Goal: Transaction & Acquisition: Purchase product/service

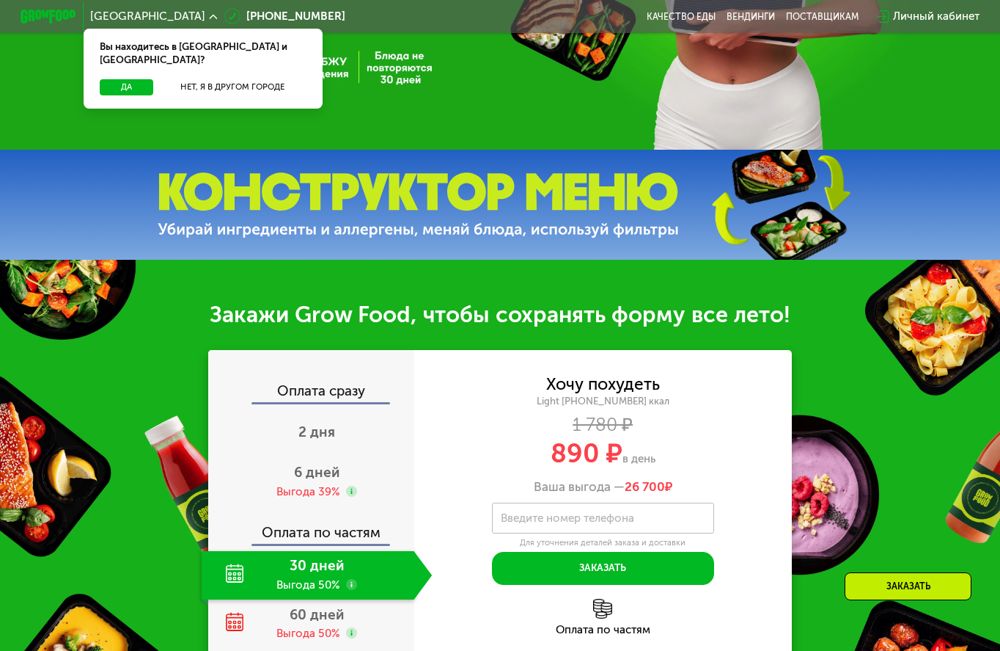
scroll to position [352, 0]
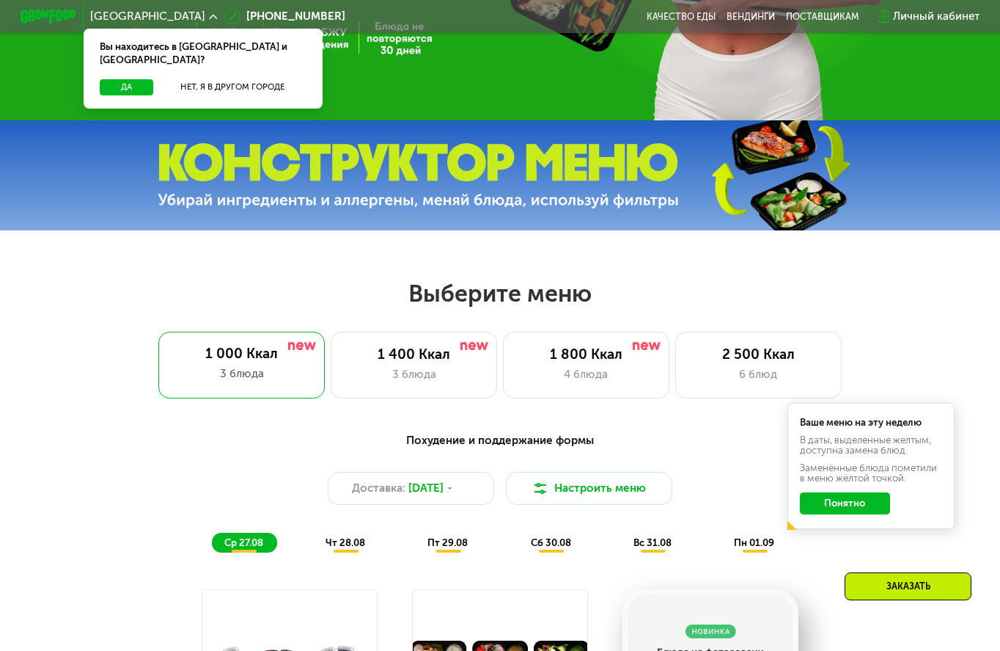
click at [345, 447] on div "Похудение и поддержание формы" at bounding box center [500, 441] width 823 height 18
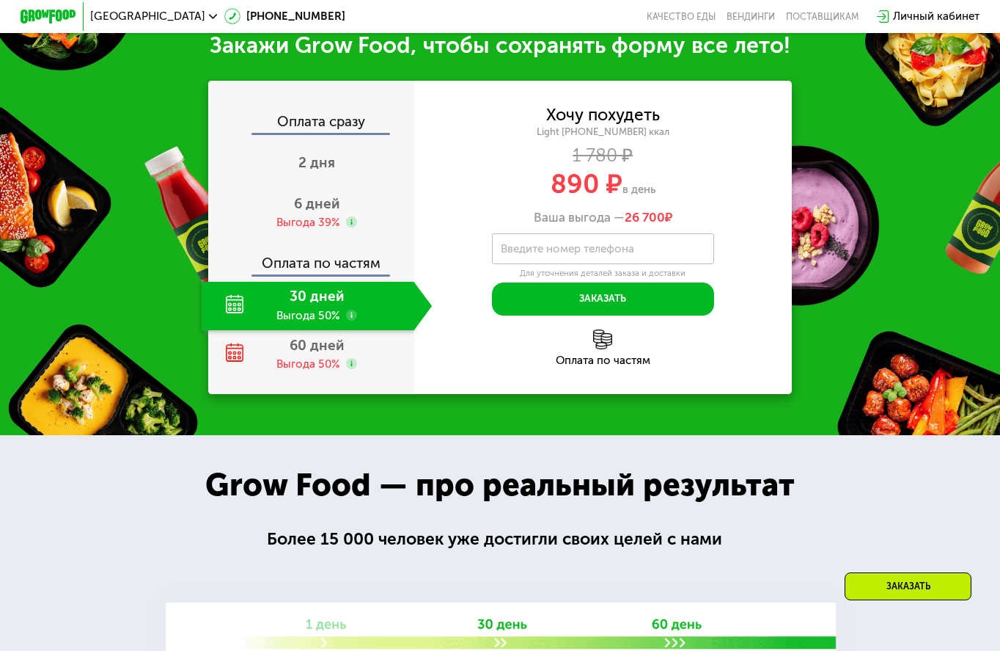
scroll to position [1408, 0]
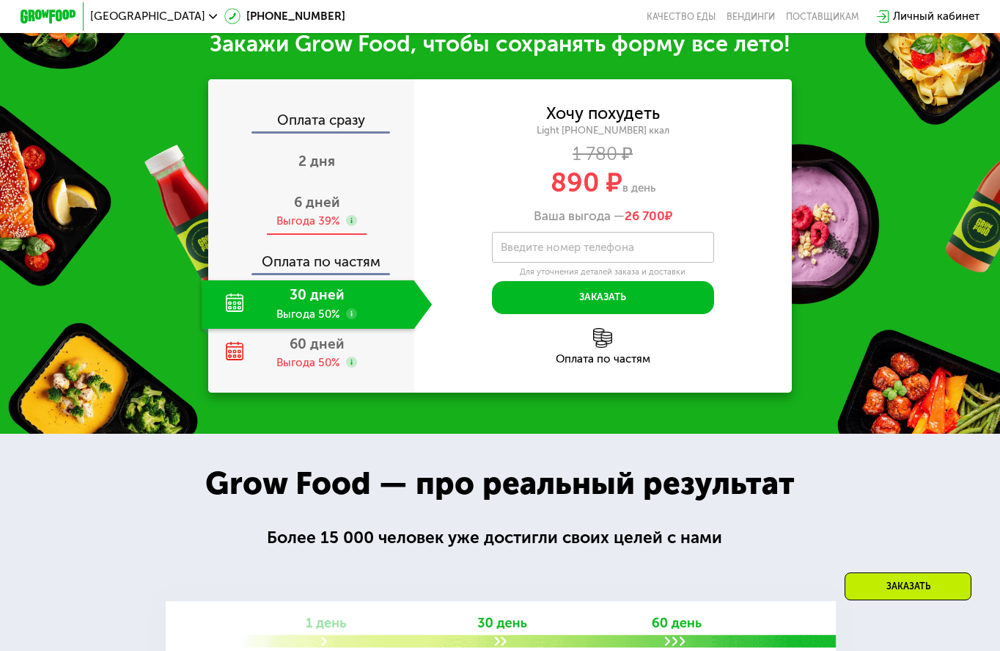
click at [348, 226] on use at bounding box center [351, 220] width 11 height 11
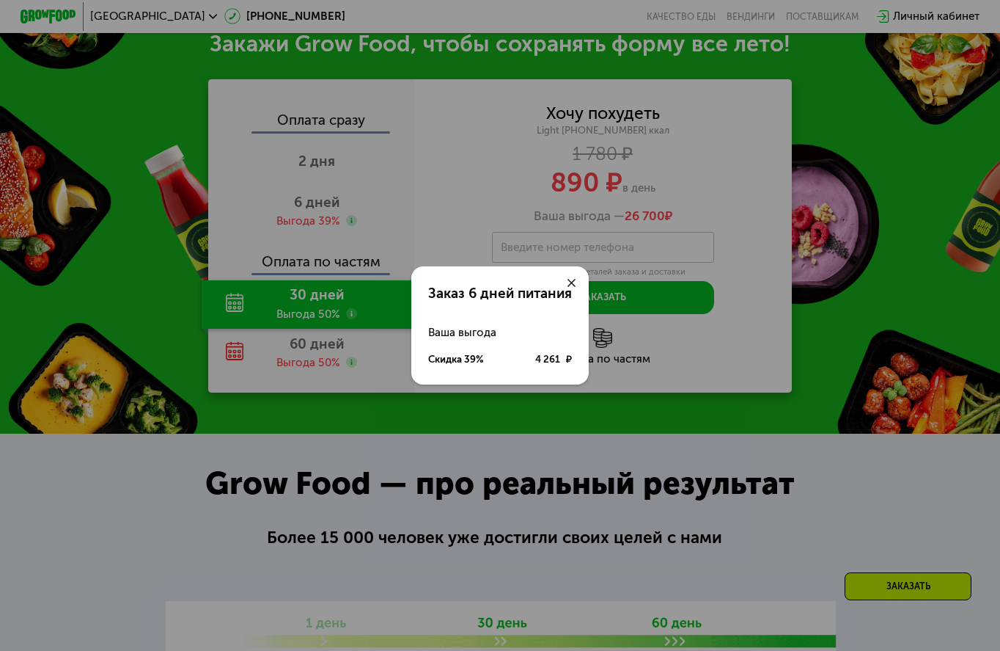
click at [576, 439] on div "Заказ 6 дней питания Ваша выгода Скидка 39% 4 261 ₽" at bounding box center [500, 325] width 1000 height 651
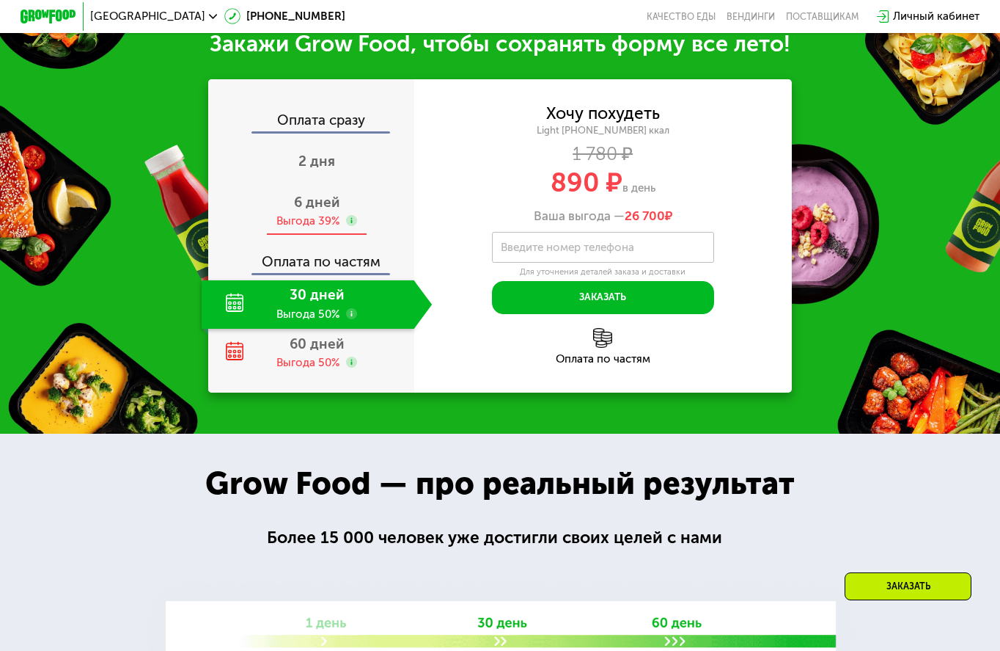
click at [371, 235] on div "6 дней Выгода 39%" at bounding box center [317, 211] width 230 height 48
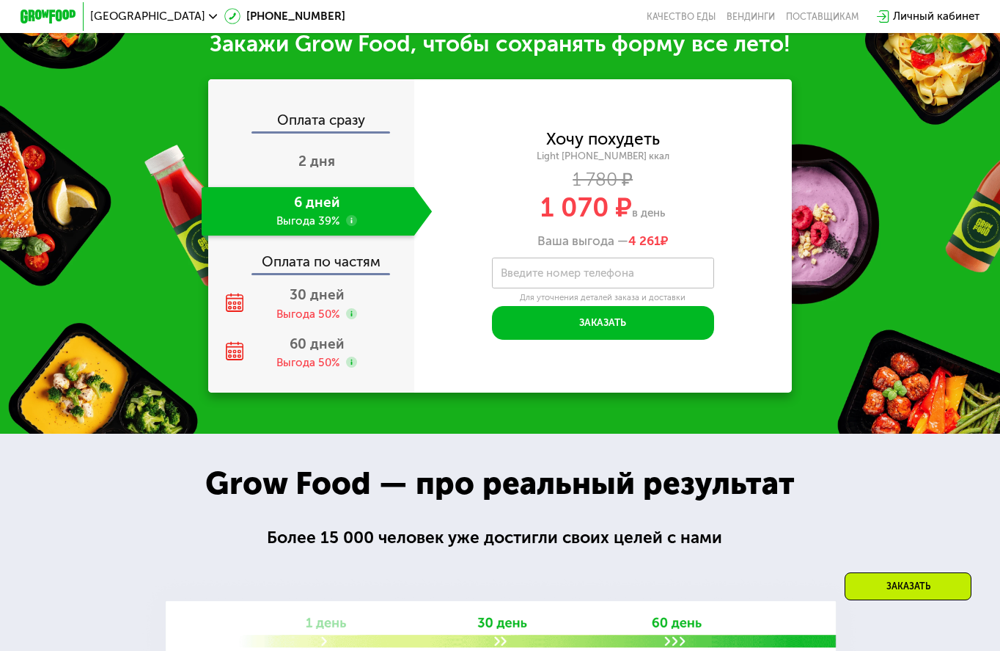
click at [573, 277] on label "Введите номер телефона" at bounding box center [567, 272] width 133 height 7
click at [573, 289] on input "Введите номер телефона" at bounding box center [603, 273] width 222 height 32
type input "**********"
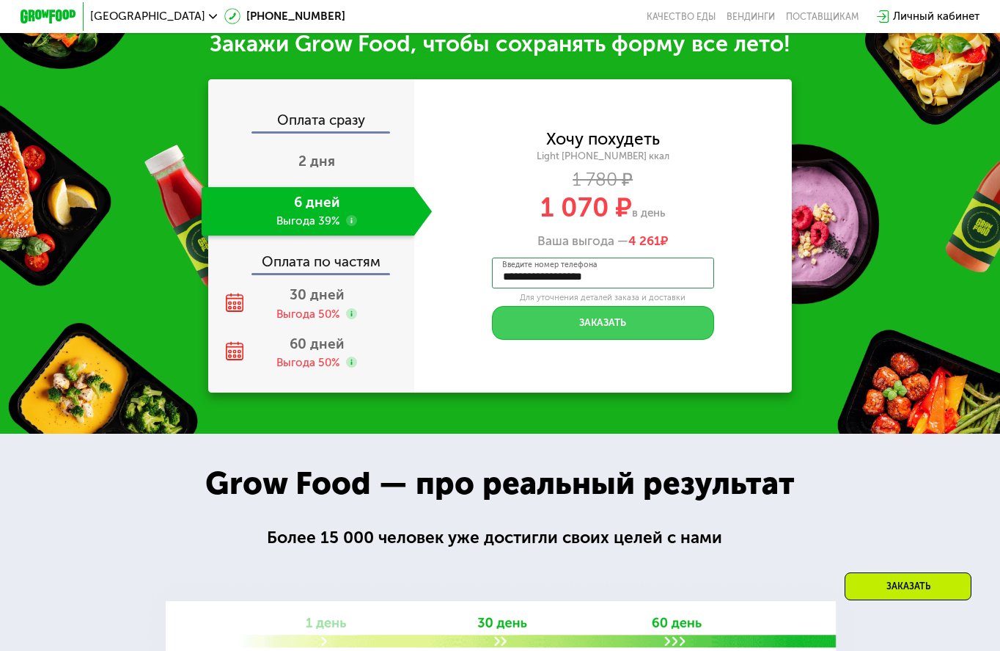
click at [646, 339] on button "Заказать" at bounding box center [603, 322] width 222 height 33
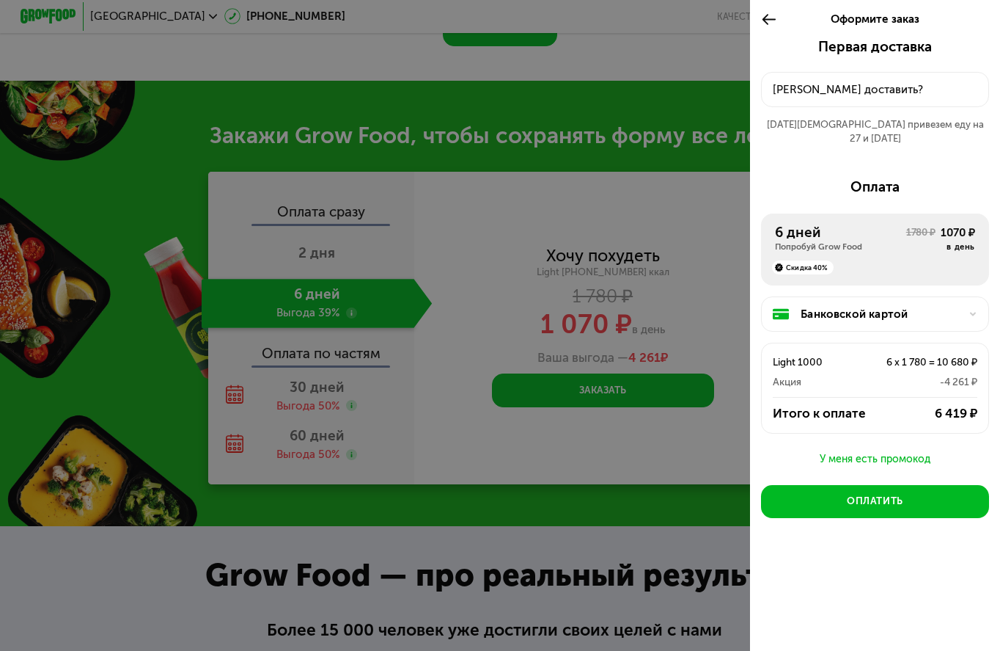
click at [764, 19] on use at bounding box center [769, 19] width 13 height 10
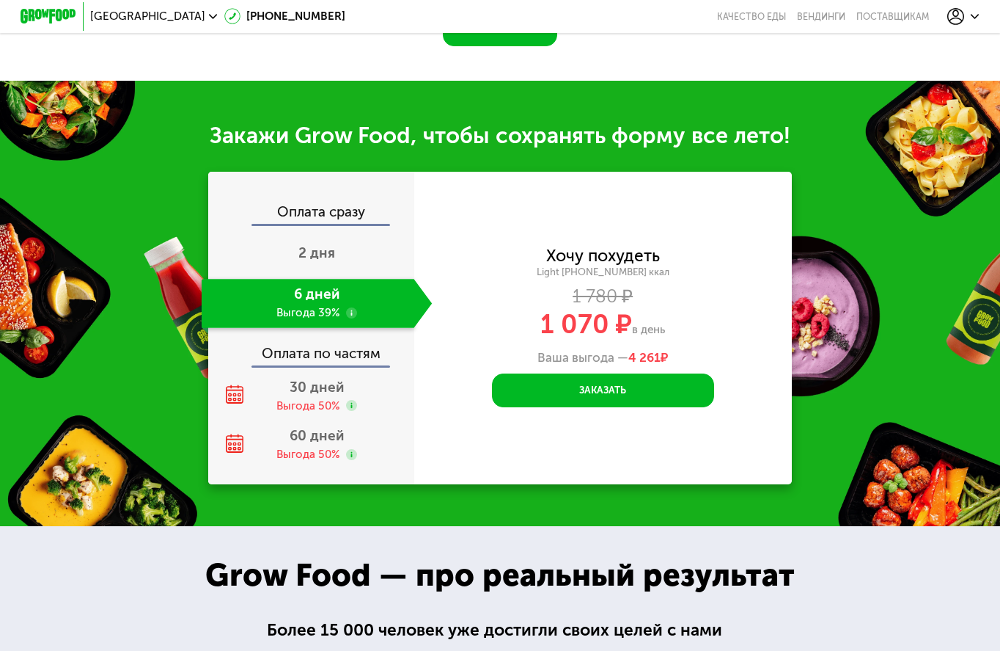
click at [959, 18] on icon at bounding box center [956, 16] width 17 height 17
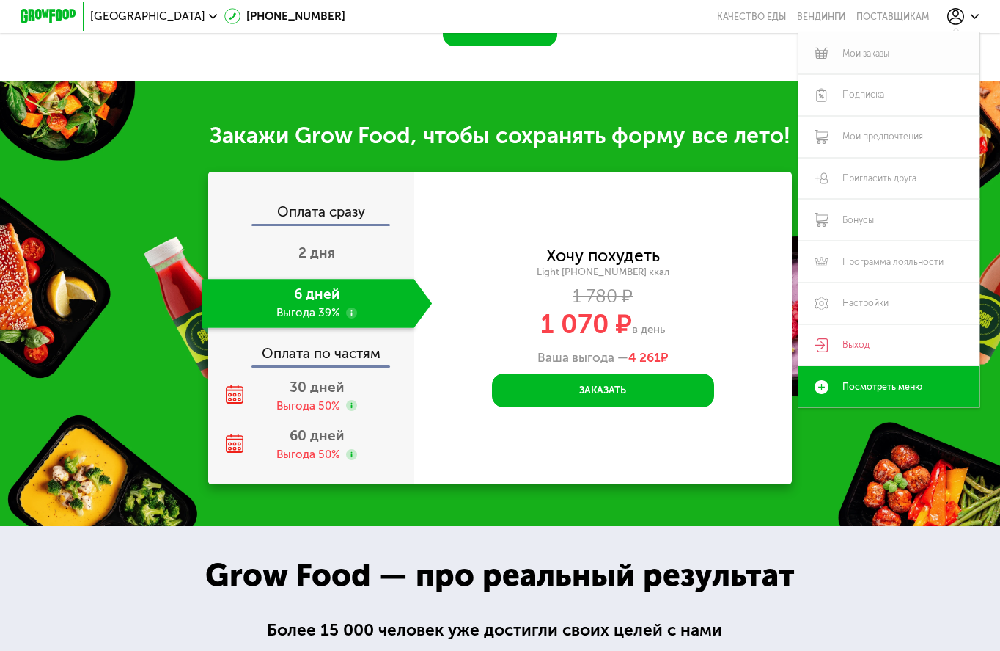
click at [915, 59] on link "Мои заказы" at bounding box center [889, 53] width 180 height 42
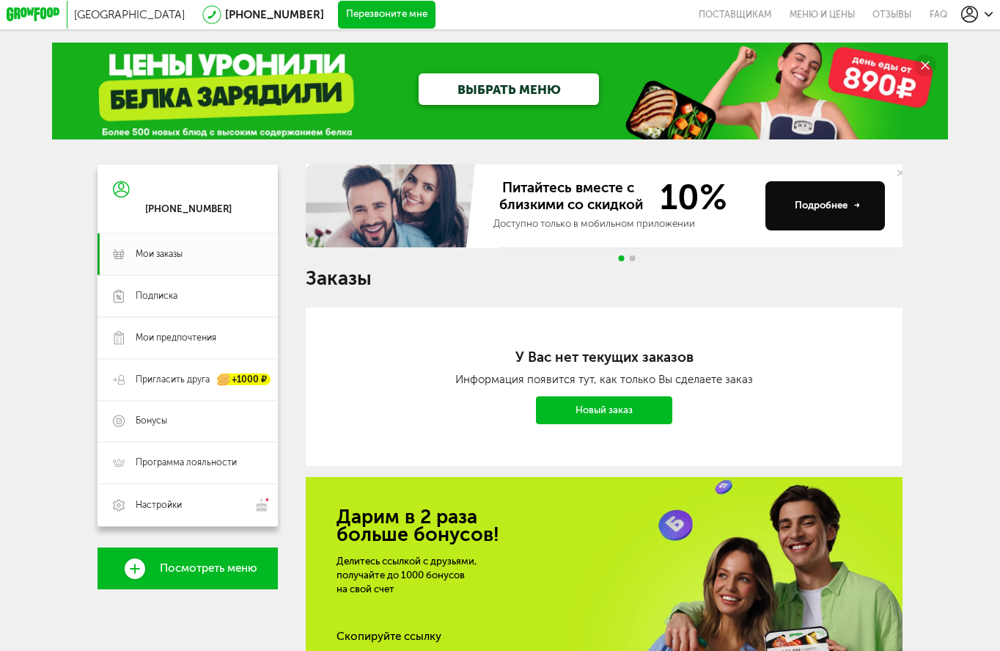
click at [607, 412] on link "Новый заказ" at bounding box center [604, 410] width 136 height 28
